Goal: Task Accomplishment & Management: Manage account settings

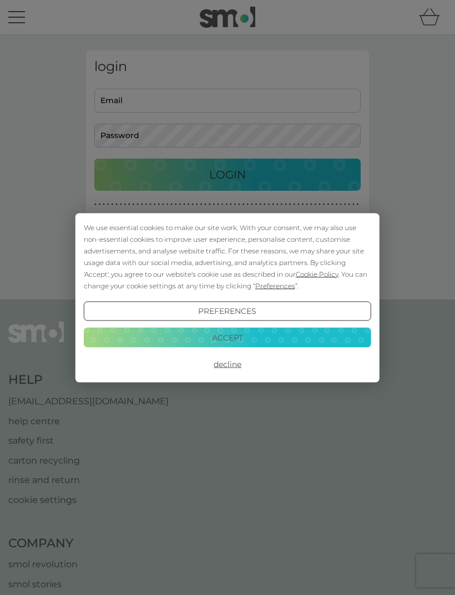
click at [259, 341] on button "Accept" at bounding box center [227, 338] width 287 height 20
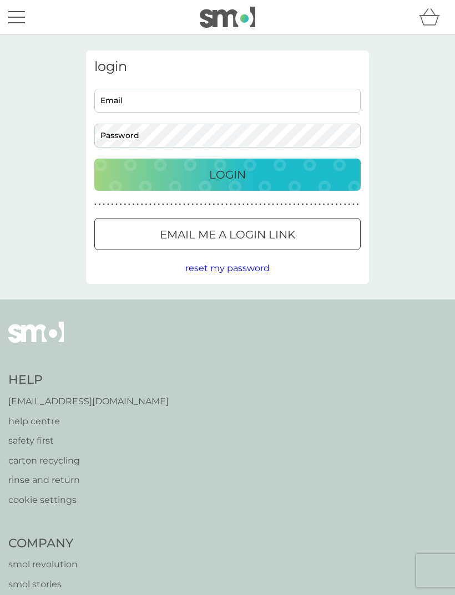
click at [210, 103] on input "Email" at bounding box center [227, 101] width 266 height 24
type input "[PERSON_NAME][EMAIL_ADDRESS][PERSON_NAME][DOMAIN_NAME]"
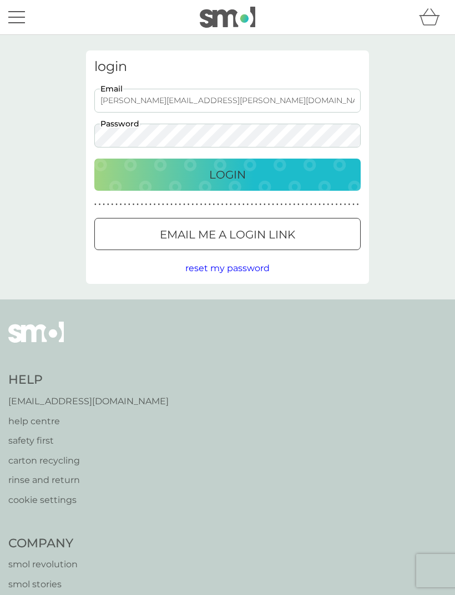
click at [268, 232] on p "Email me a login link" at bounding box center [227, 235] width 135 height 18
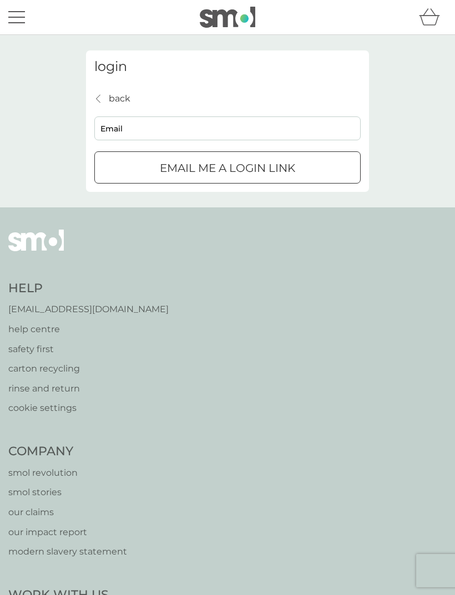
click at [180, 131] on input "Email" at bounding box center [227, 128] width 266 height 24
type input "Cathryn.Jakubovic@hotmail.com"
click at [263, 168] on p "Email me a login link" at bounding box center [227, 168] width 135 height 18
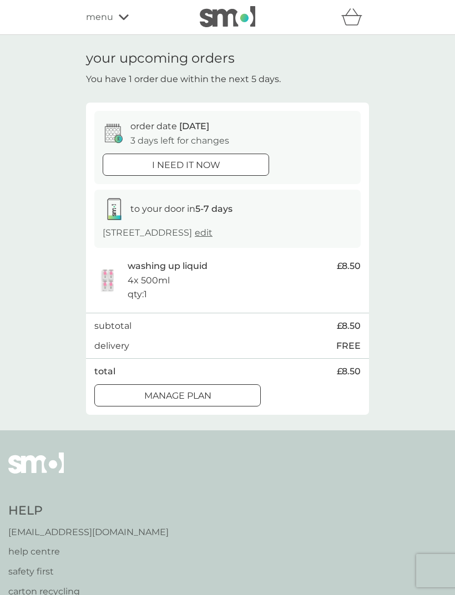
click at [214, 390] on div "Manage plan" at bounding box center [177, 396] width 165 height 14
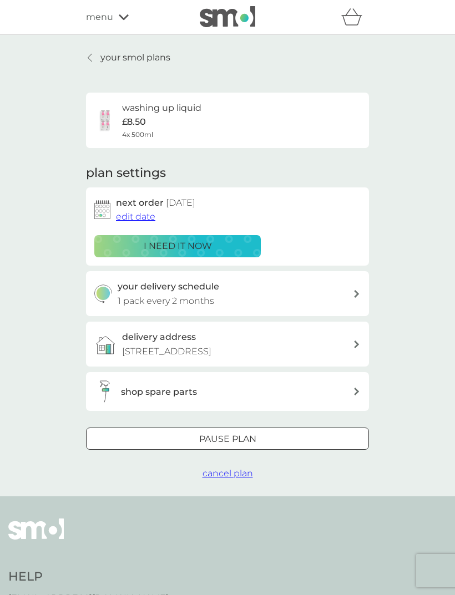
click at [136, 211] on span "edit date" at bounding box center [135, 216] width 39 height 11
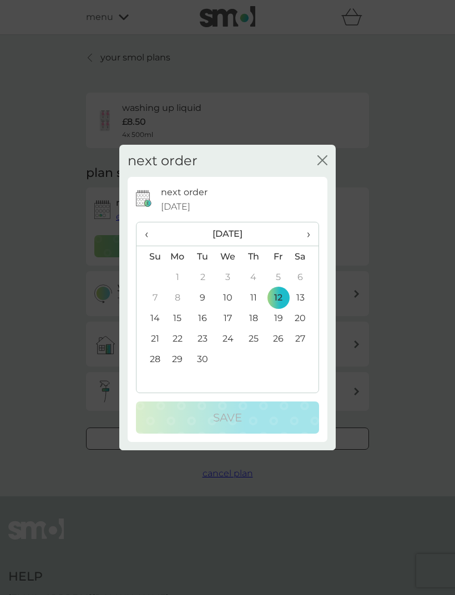
click at [310, 237] on span "›" at bounding box center [304, 233] width 11 height 23
click at [310, 239] on span "›" at bounding box center [304, 233] width 11 height 23
click at [232, 317] on td "12" at bounding box center [228, 318] width 26 height 21
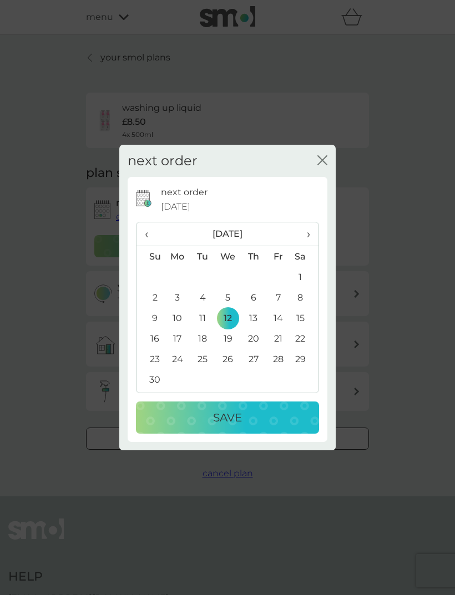
click at [248, 425] on div "Save" at bounding box center [227, 418] width 161 height 18
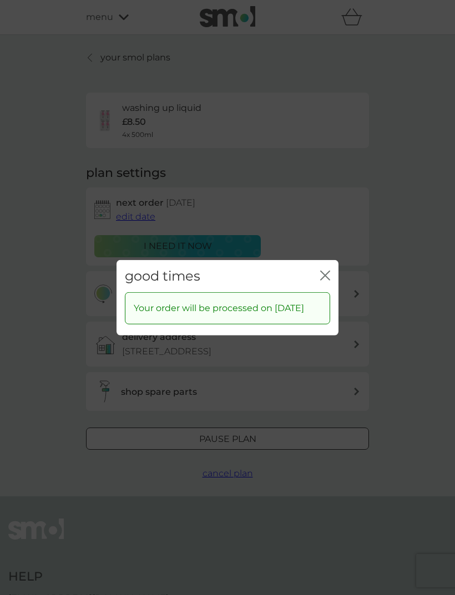
click at [327, 268] on div "close" at bounding box center [325, 276] width 10 height 16
click at [327, 270] on icon "close" at bounding box center [325, 275] width 10 height 10
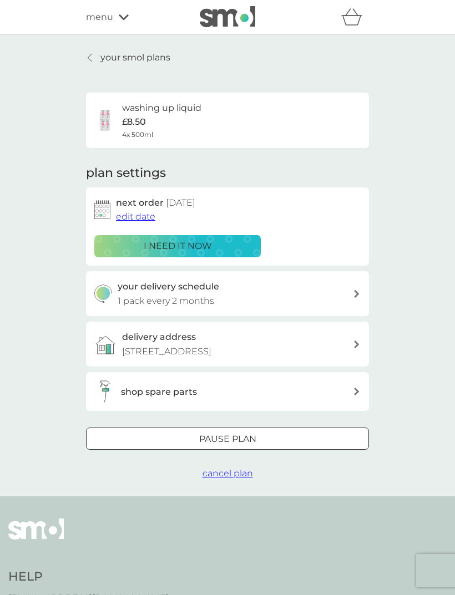
click at [324, 297] on div "your delivery schedule 1 pack every 2 months" at bounding box center [236, 294] width 236 height 28
select select "2"
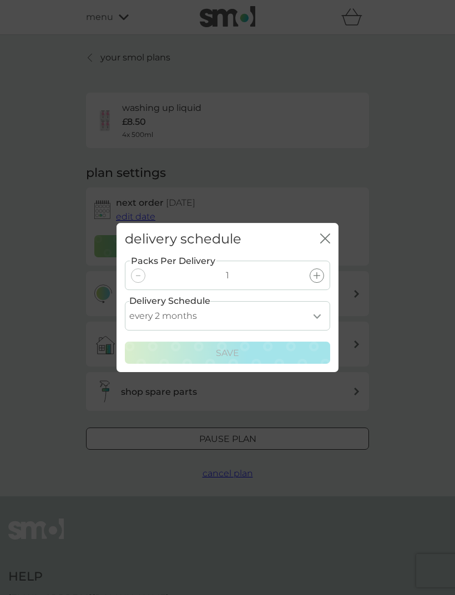
click at [328, 241] on icon "close" at bounding box center [327, 238] width 4 height 9
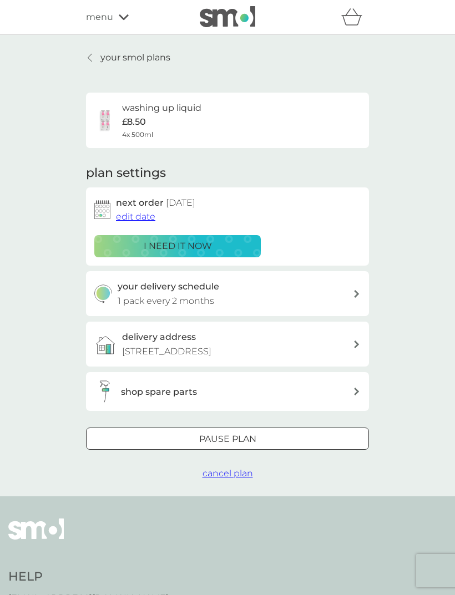
click at [126, 59] on p "your smol plans" at bounding box center [135, 57] width 70 height 14
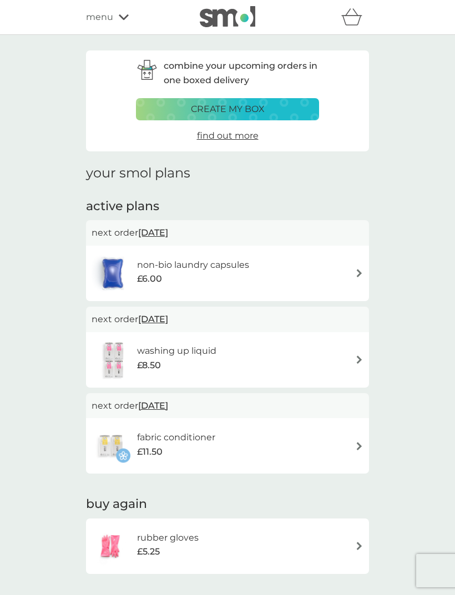
click at [119, 19] on icon at bounding box center [124, 17] width 10 height 7
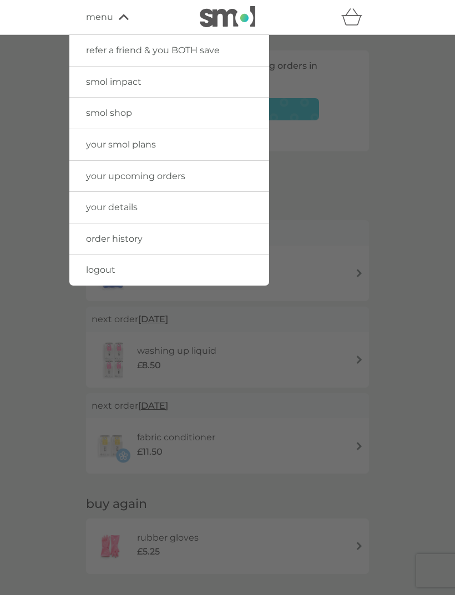
click at [165, 175] on span "your upcoming orders" at bounding box center [135, 176] width 99 height 11
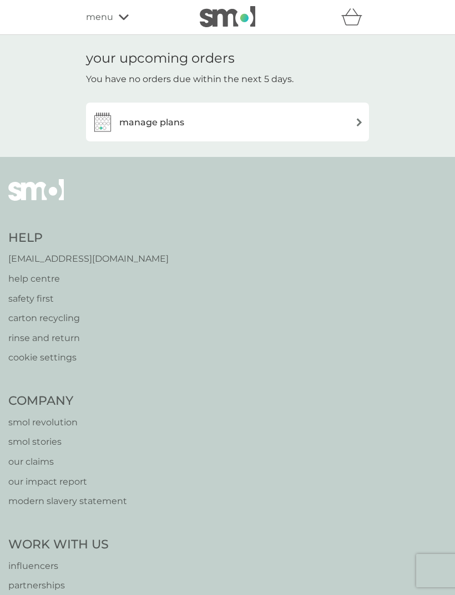
click at [341, 117] on div "manage plans" at bounding box center [228, 122] width 272 height 22
